Goal: Task Accomplishment & Management: Use online tool/utility

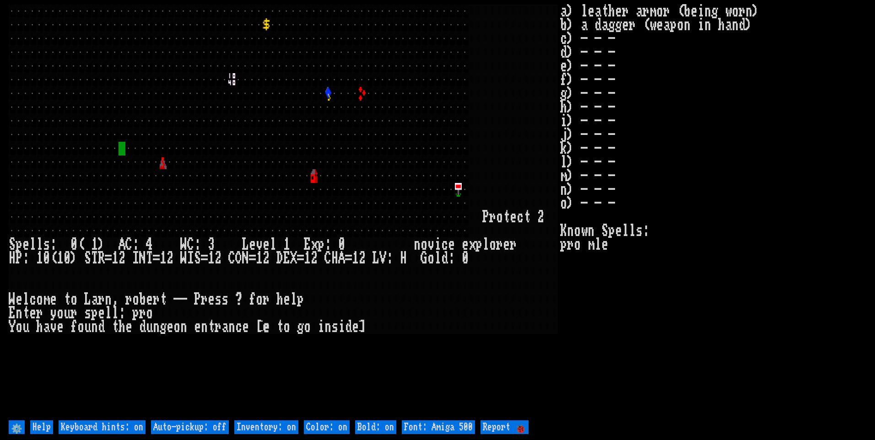
click at [220, 428] on off "Auto-pickup: off" at bounding box center [190, 428] width 78 height 14
type off "Auto-pickup: on"
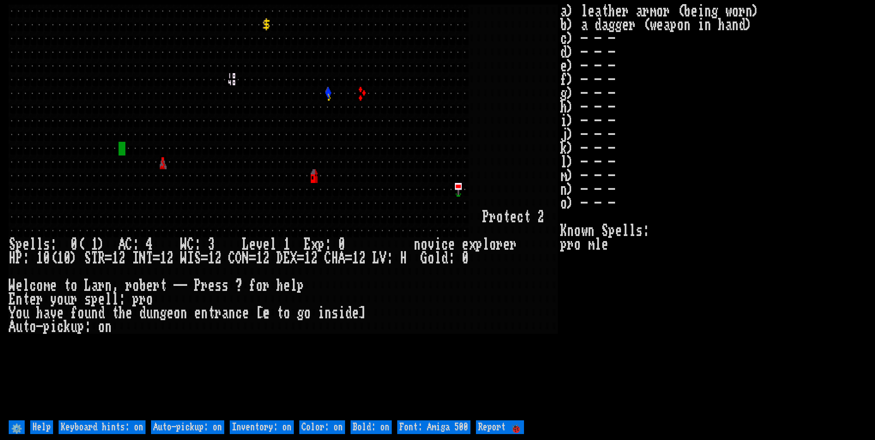
click at [249, 429] on on "Inventory: on" at bounding box center [262, 428] width 64 height 14
type on "Inventory: off"
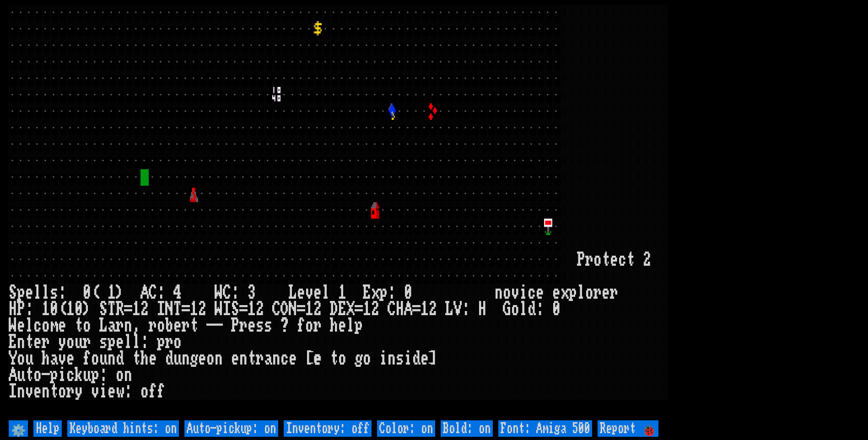
click at [543, 428] on 500 "Font: Amiga 500" at bounding box center [546, 429] width 94 height 16
type 500 "Font: Amiga 1200"
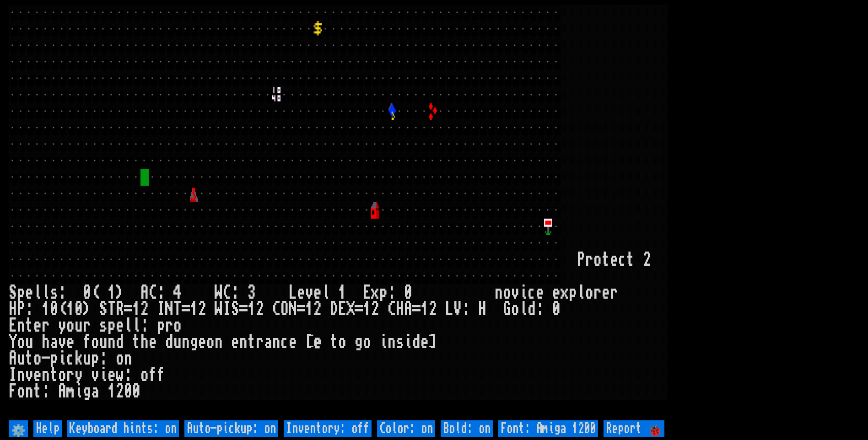
click at [705, 221] on larn at bounding box center [434, 212] width 851 height 414
